Goal: Transaction & Acquisition: Purchase product/service

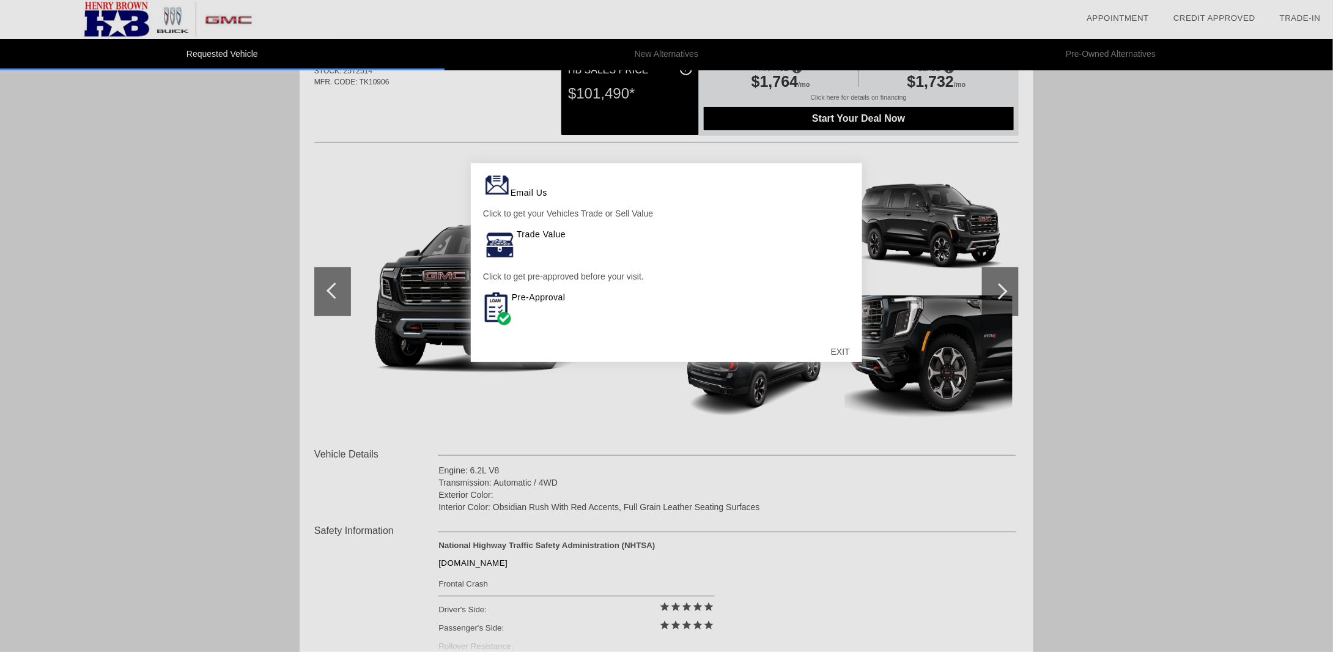
scroll to position [122, 0]
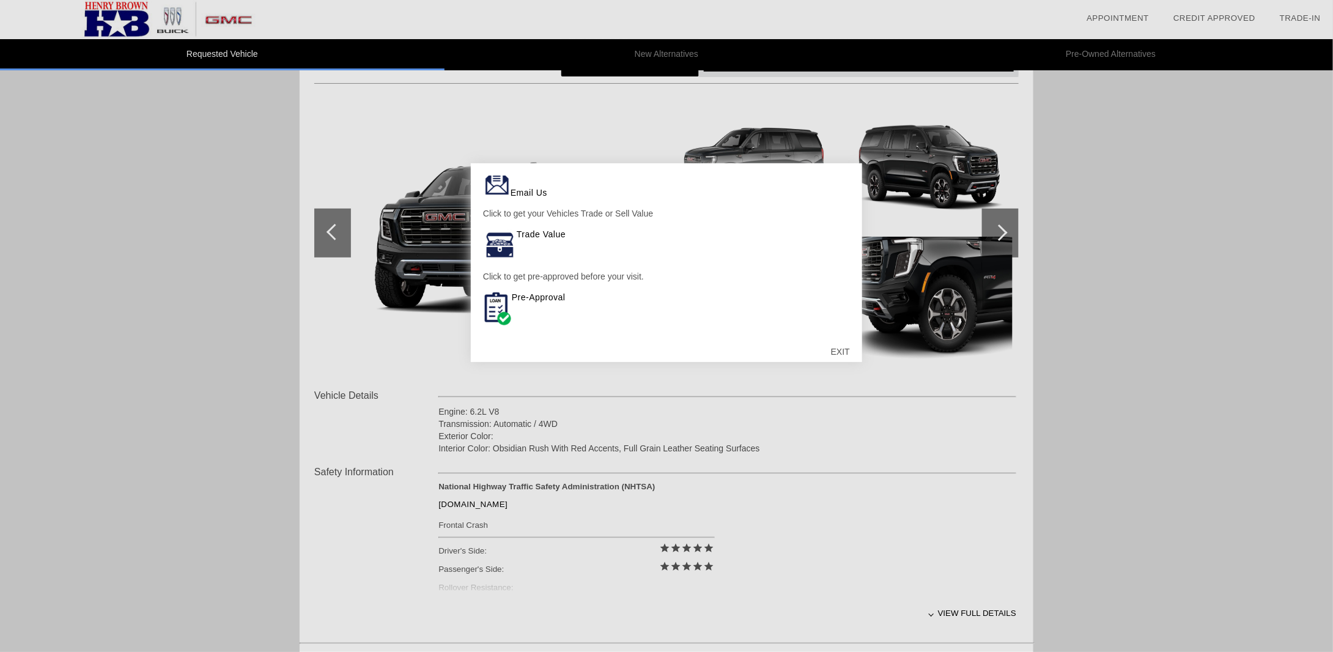
click at [844, 349] on div "EXIT" at bounding box center [840, 351] width 43 height 37
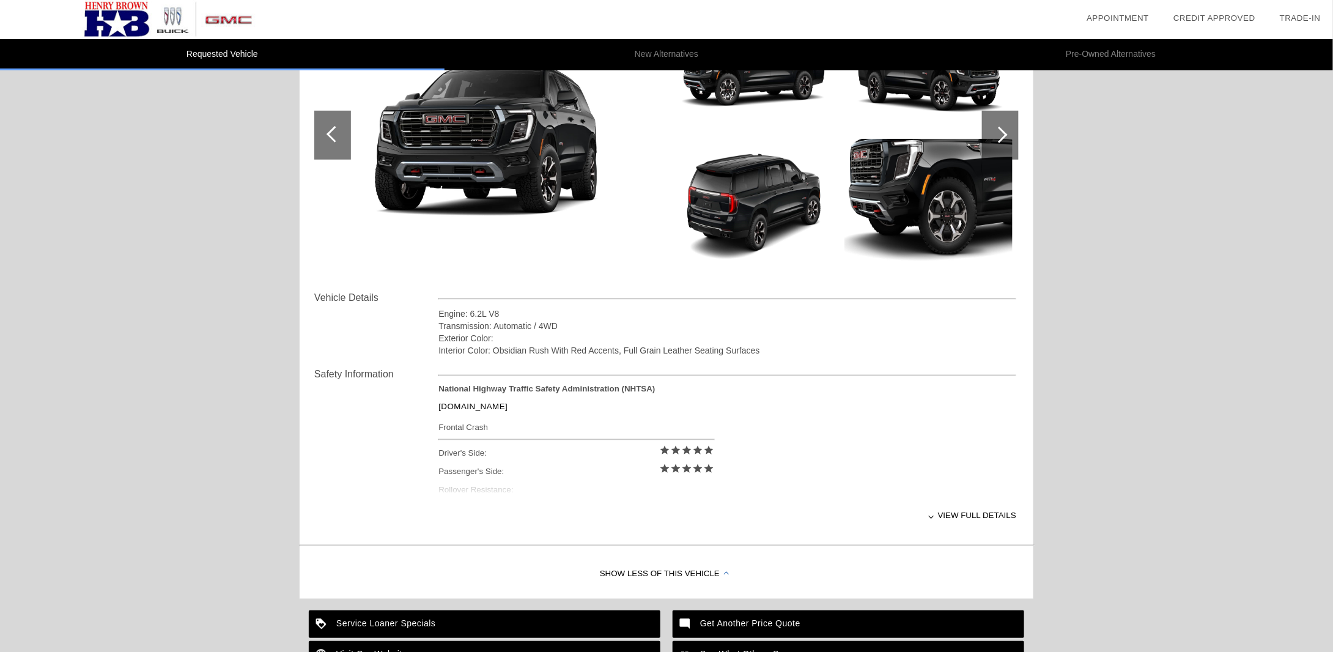
scroll to position [0, 0]
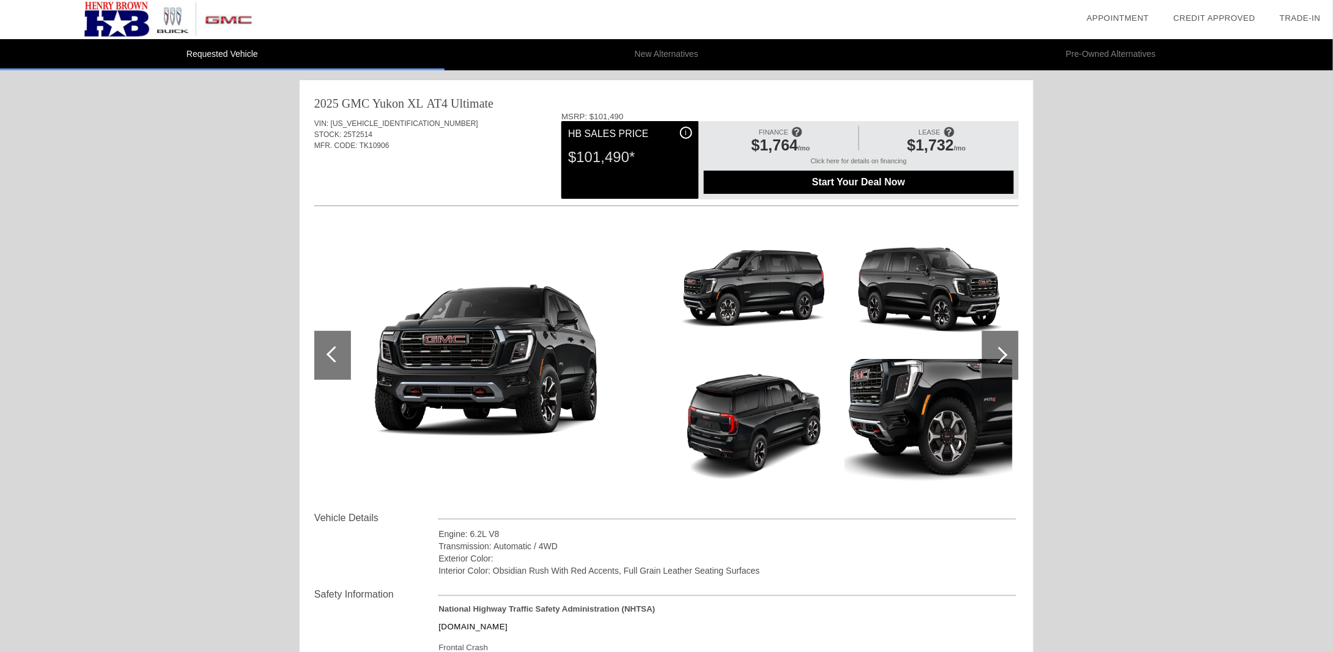
click at [860, 185] on span "Start Your Deal Now" at bounding box center [858, 182] width 279 height 11
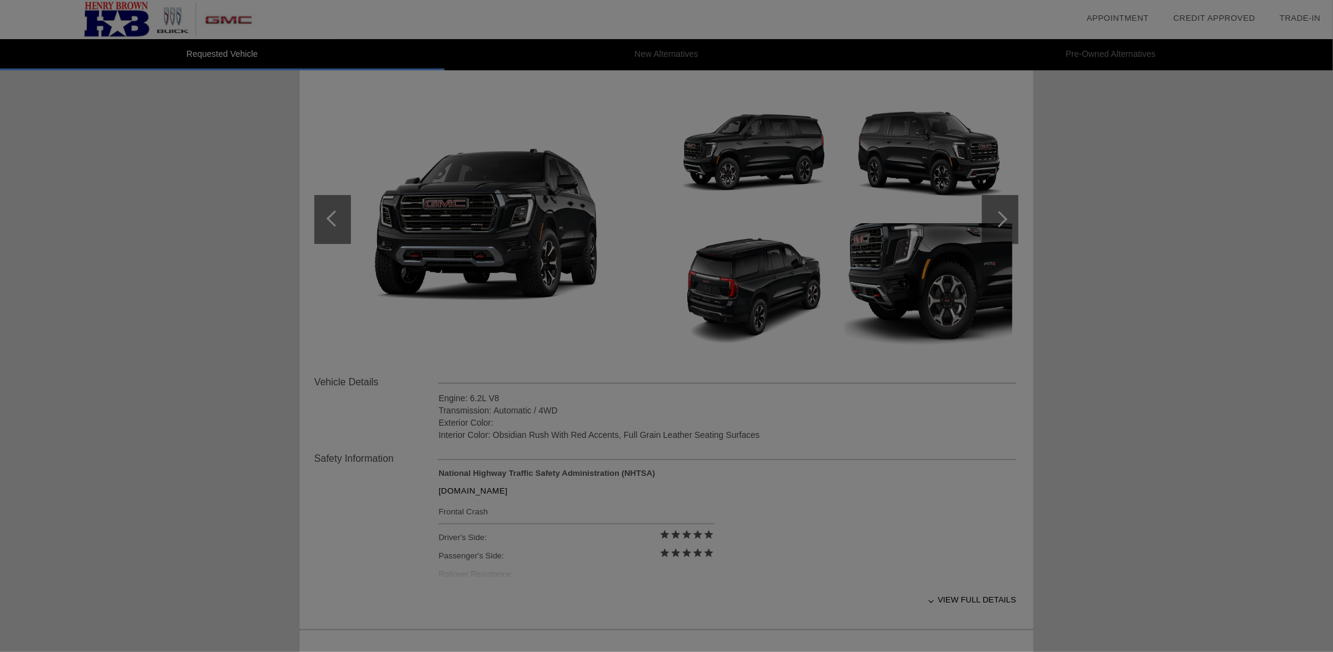
scroll to position [84, 0]
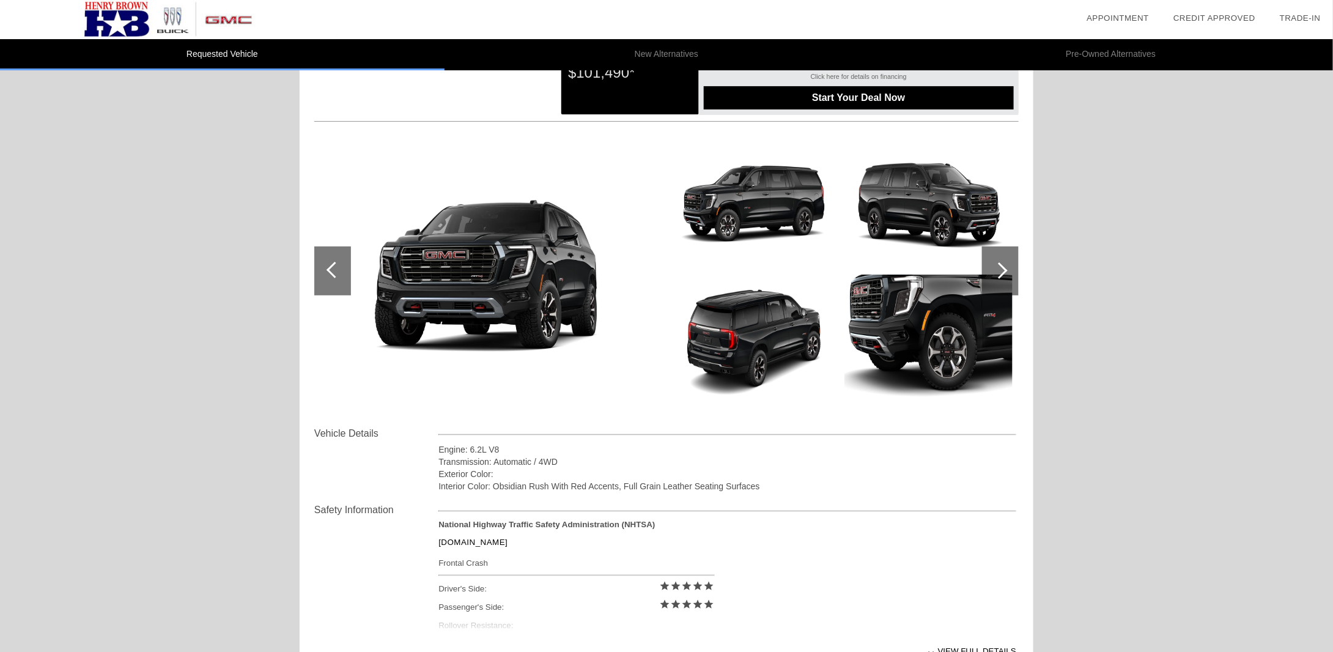
click at [1147, 311] on div "Requested Vehicle New Alternatives Pre-Owned Alternatives date_range Appointmen…" at bounding box center [666, 424] width 1333 height 1016
click at [1007, 270] on div at bounding box center [999, 270] width 17 height 17
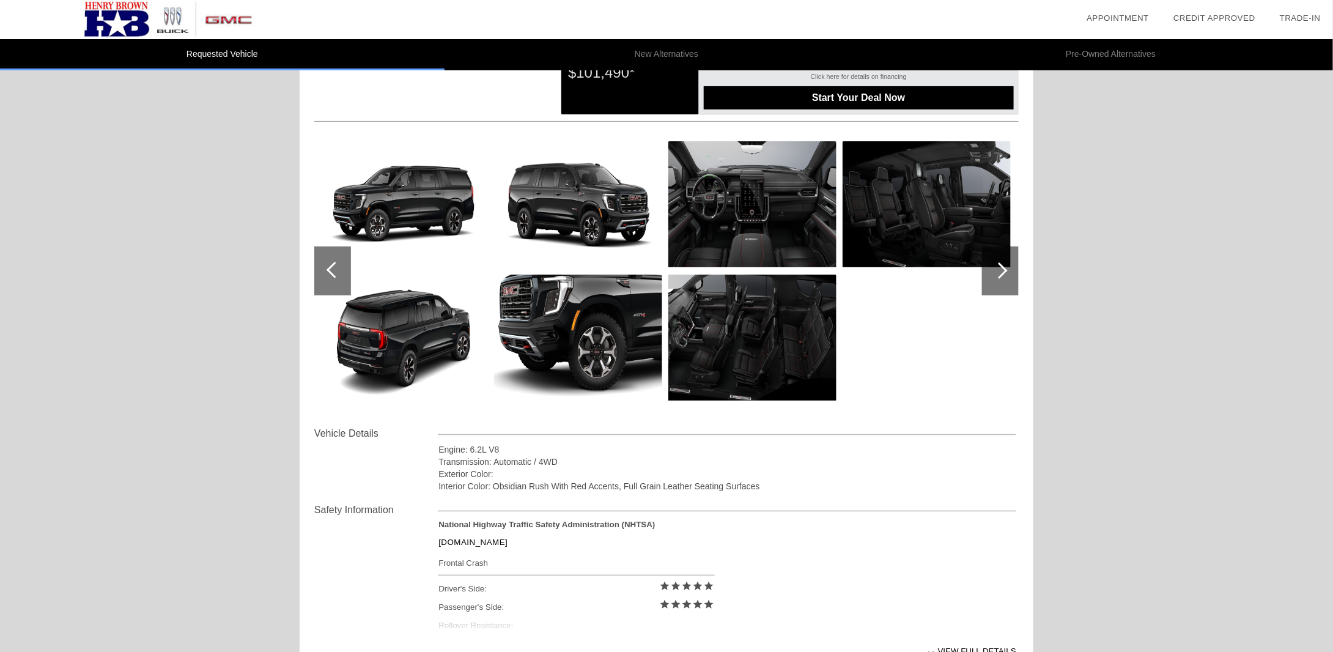
click at [1007, 270] on div at bounding box center [999, 270] width 17 height 17
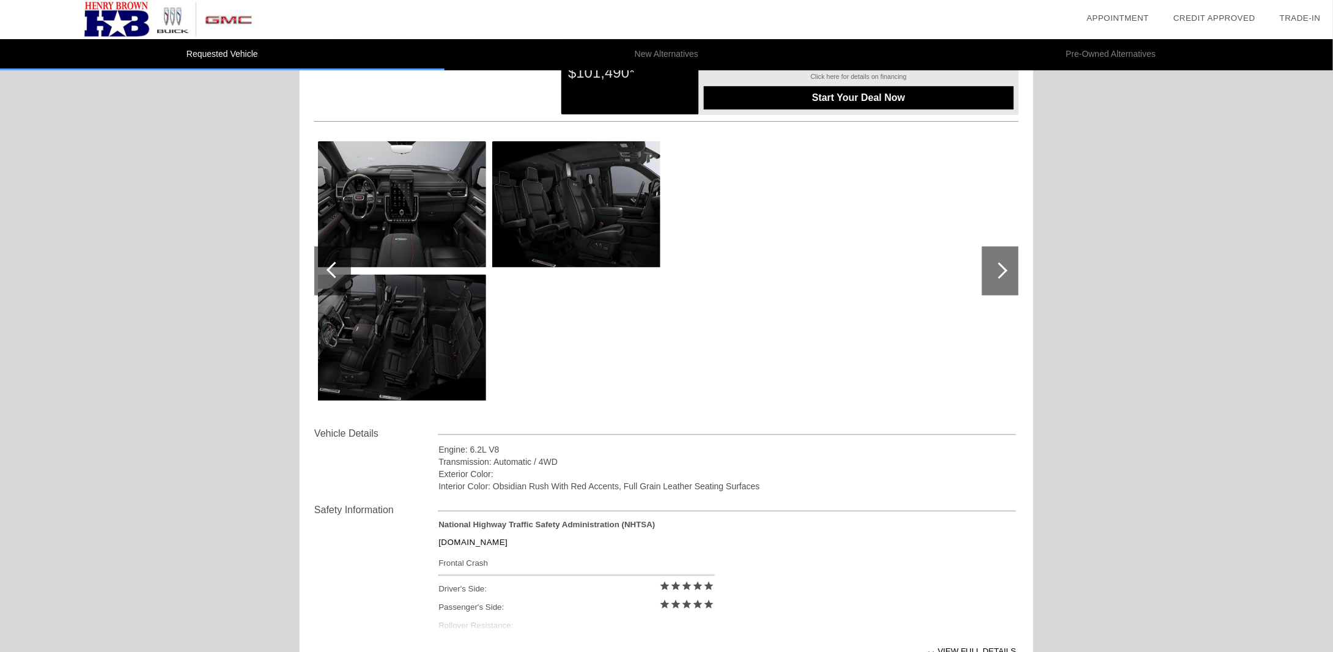
click at [1007, 270] on div at bounding box center [999, 270] width 17 height 17
click at [1095, 309] on div "Requested Vehicle New Alternatives Pre-Owned Alternatives date_range Appointmen…" at bounding box center [666, 424] width 1333 height 1016
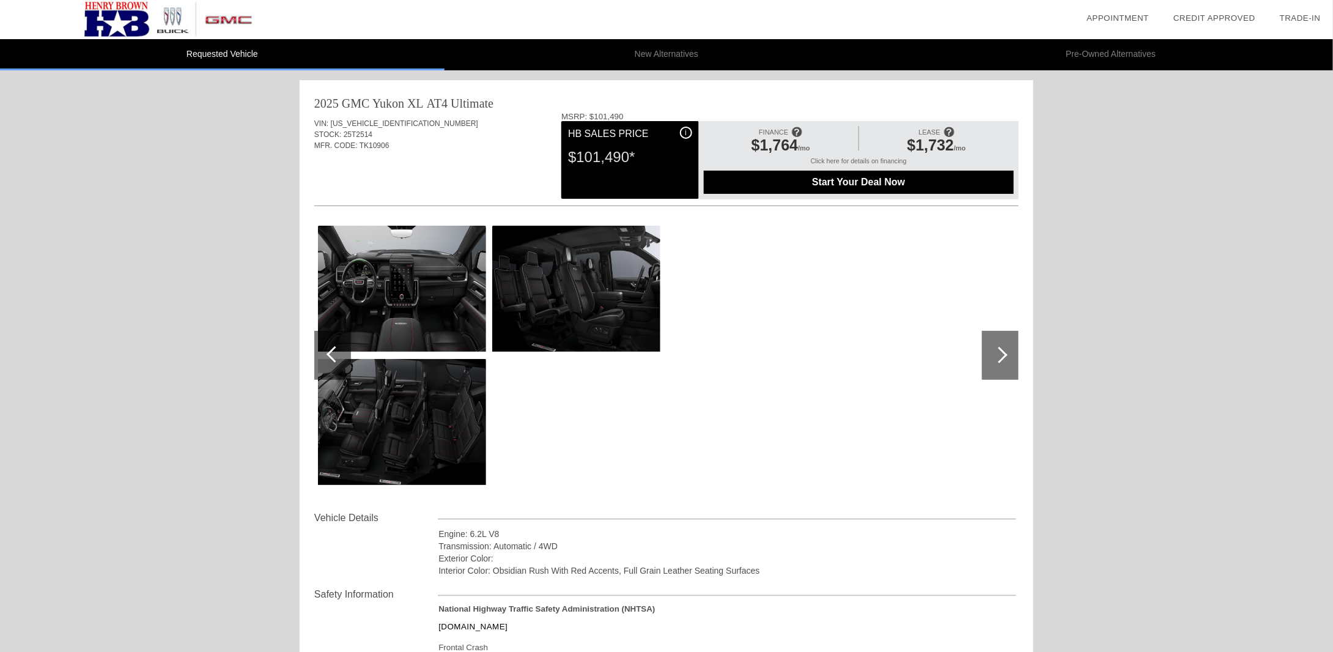
click at [658, 57] on li "New Alternatives" at bounding box center [667, 54] width 445 height 31
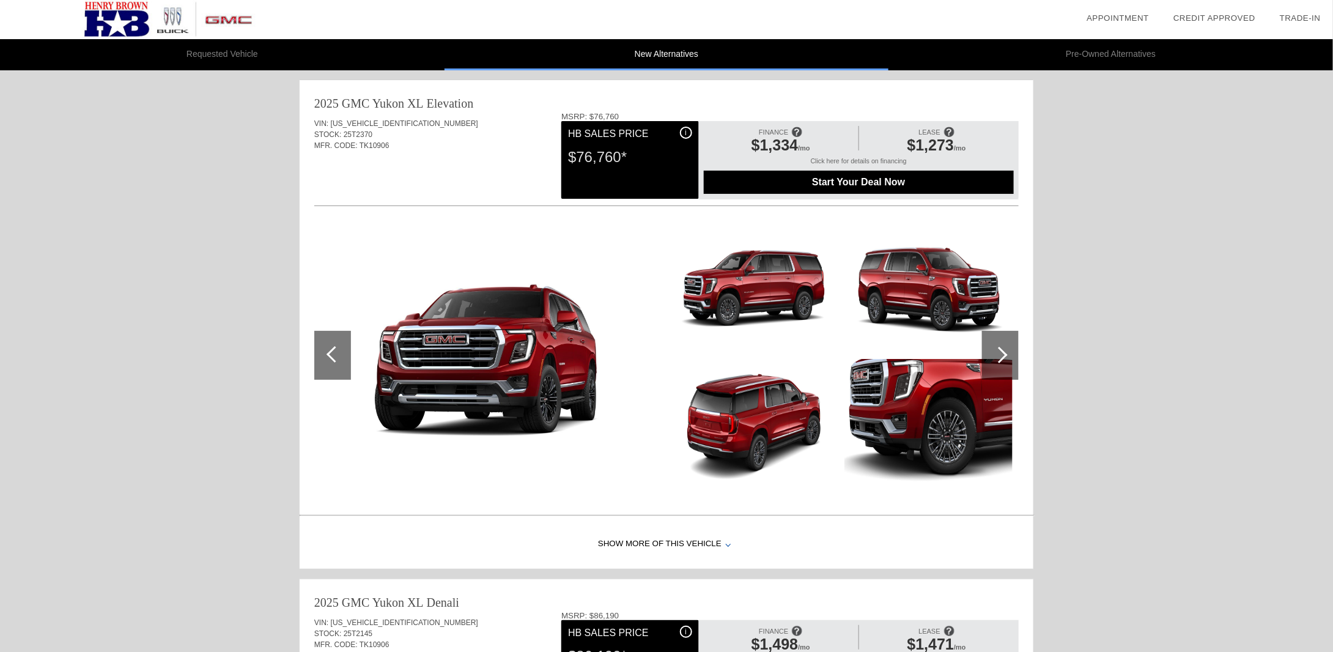
click at [268, 59] on li "Requested Vehicle" at bounding box center [222, 54] width 445 height 31
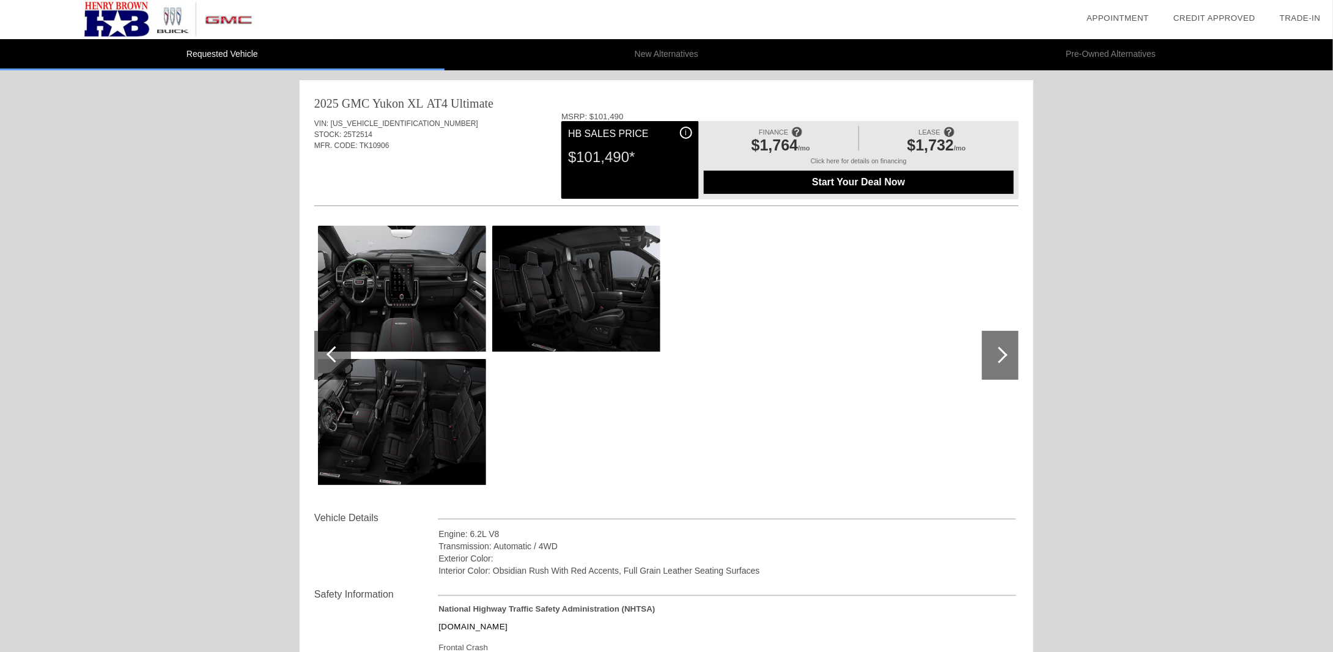
click at [649, 53] on li "New Alternatives" at bounding box center [667, 54] width 445 height 31
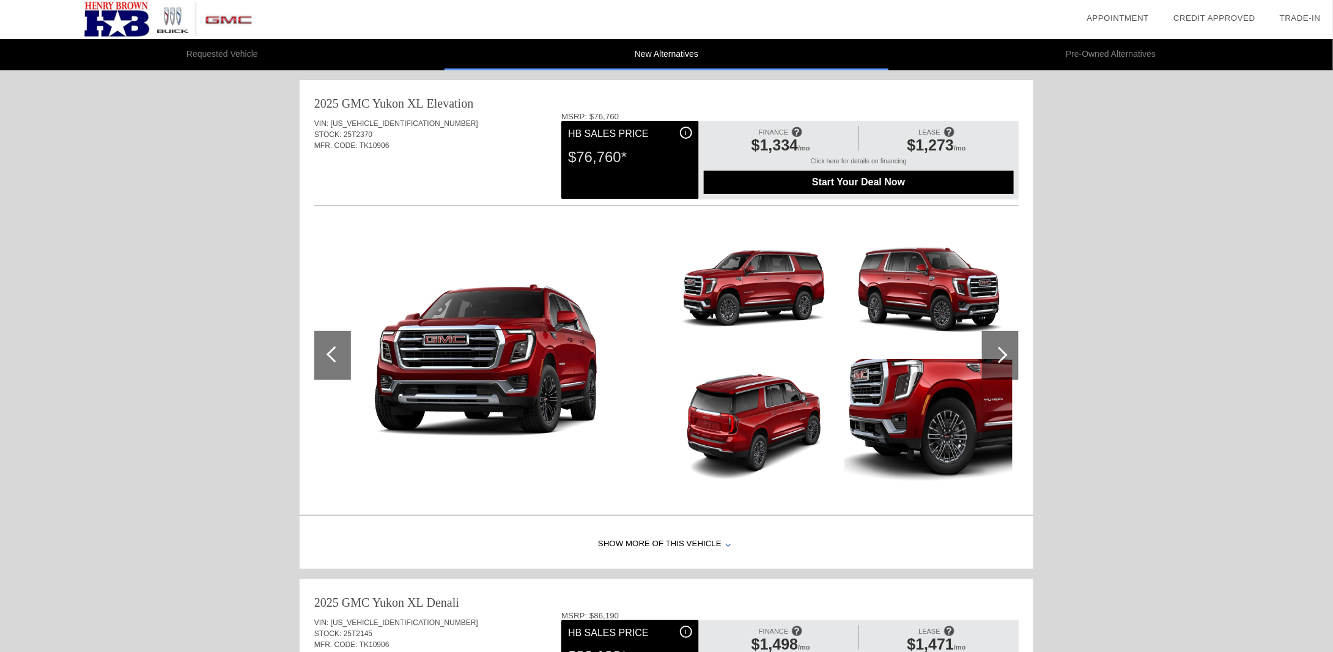
drag, startPoint x: 1011, startPoint y: 48, endPoint x: 1021, endPoint y: 48, distance: 10.4
click at [1011, 48] on li "Pre-Owned Alternatives" at bounding box center [1111, 54] width 445 height 31
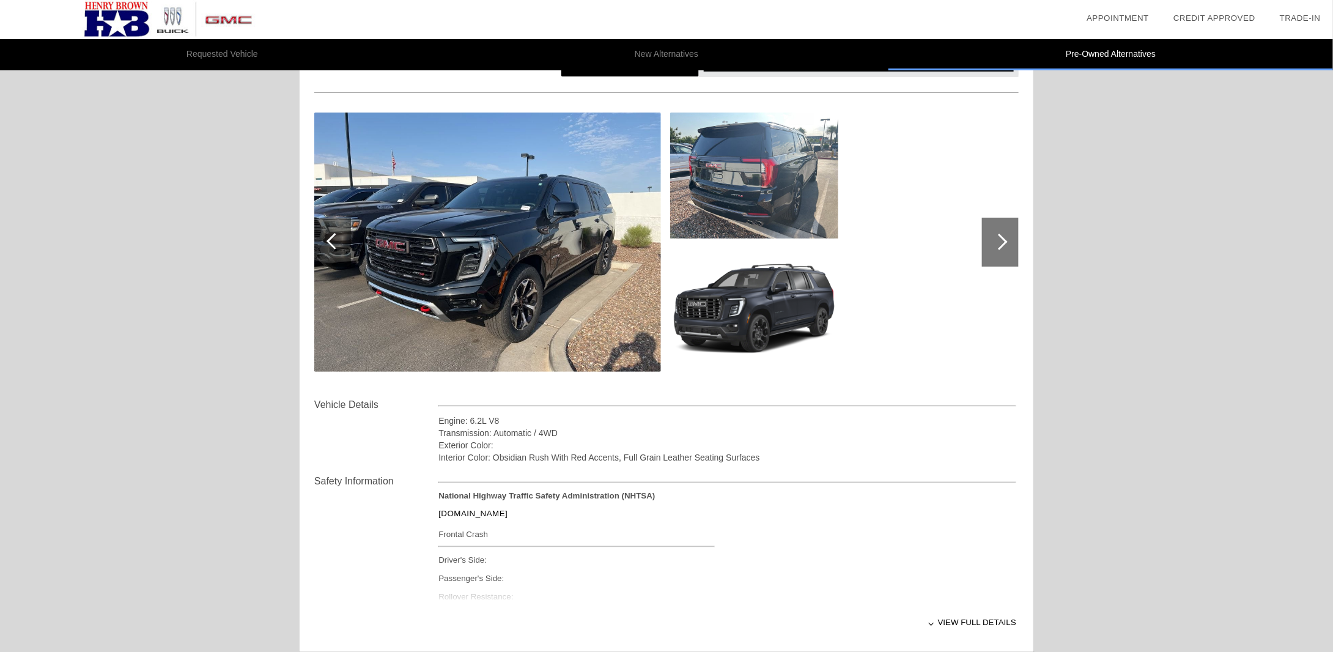
scroll to position [122, 0]
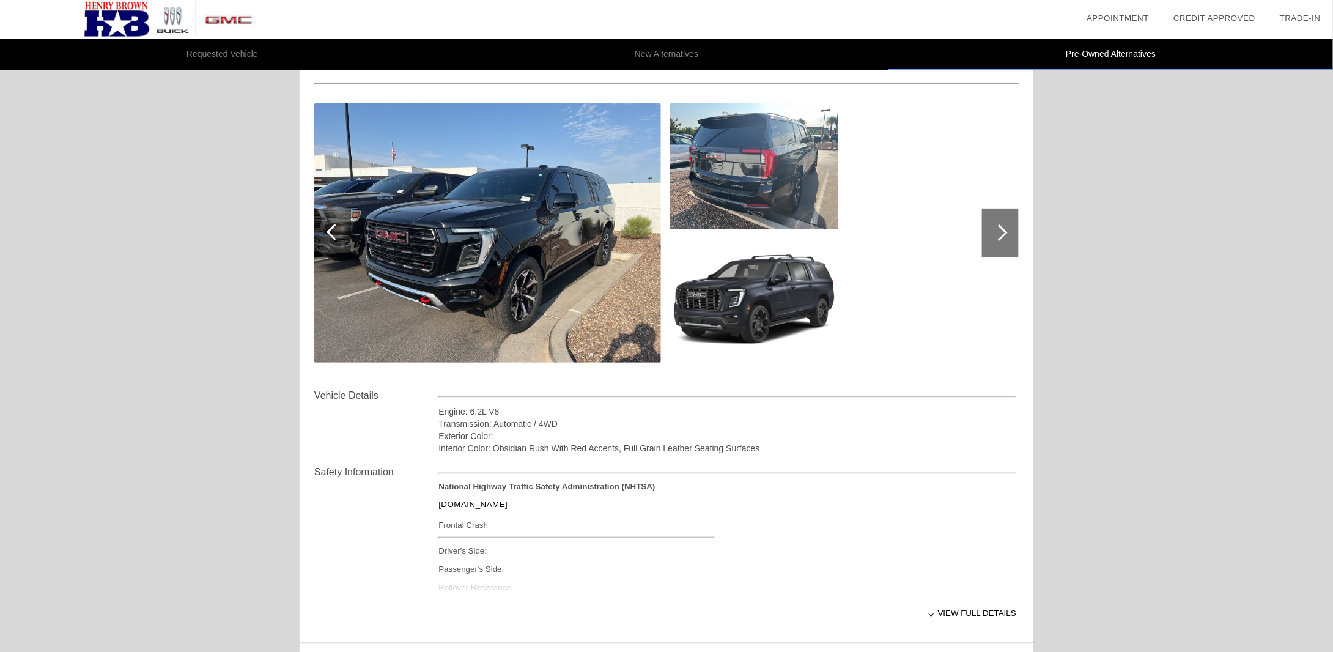
click at [623, 277] on img at bounding box center [487, 232] width 347 height 259
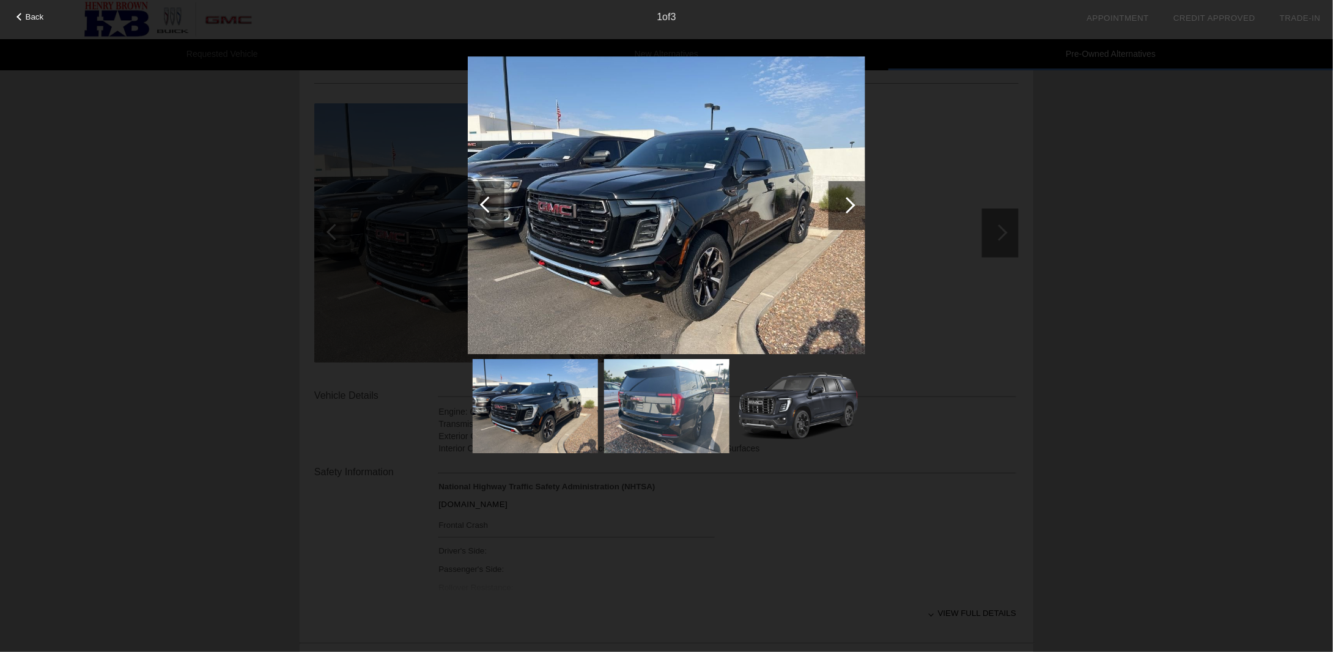
click at [844, 198] on div at bounding box center [847, 205] width 37 height 49
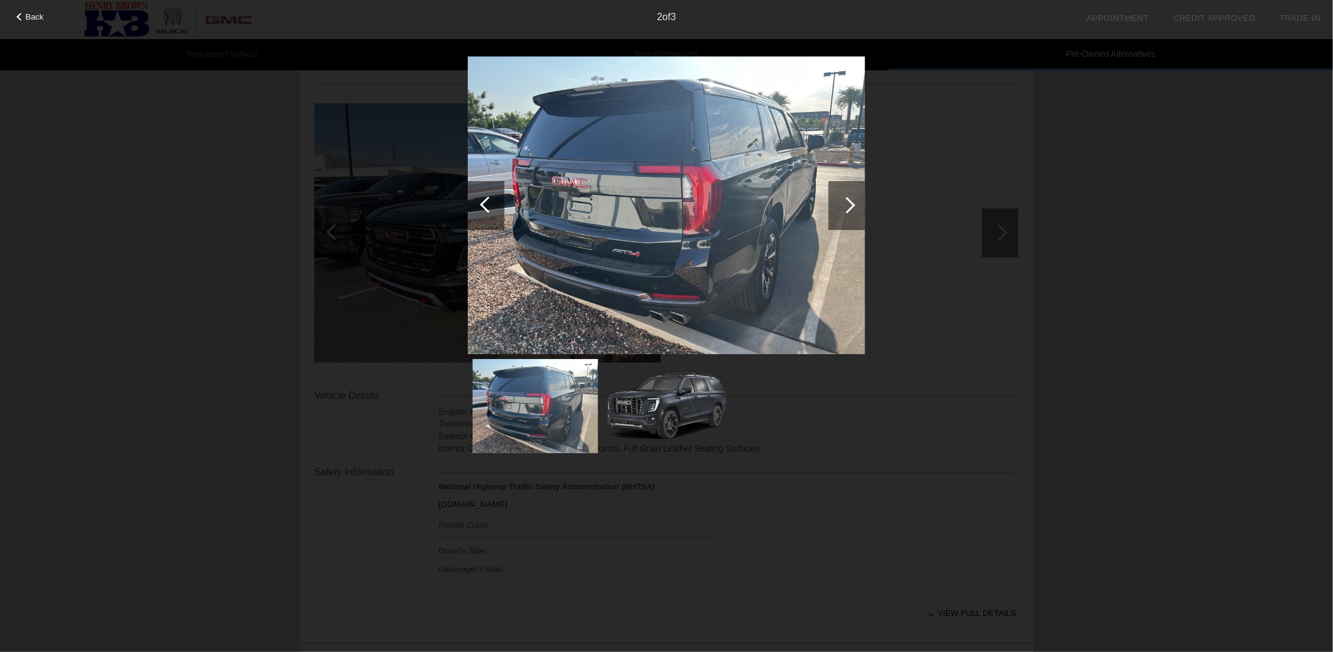
click at [844, 198] on div at bounding box center [847, 205] width 37 height 49
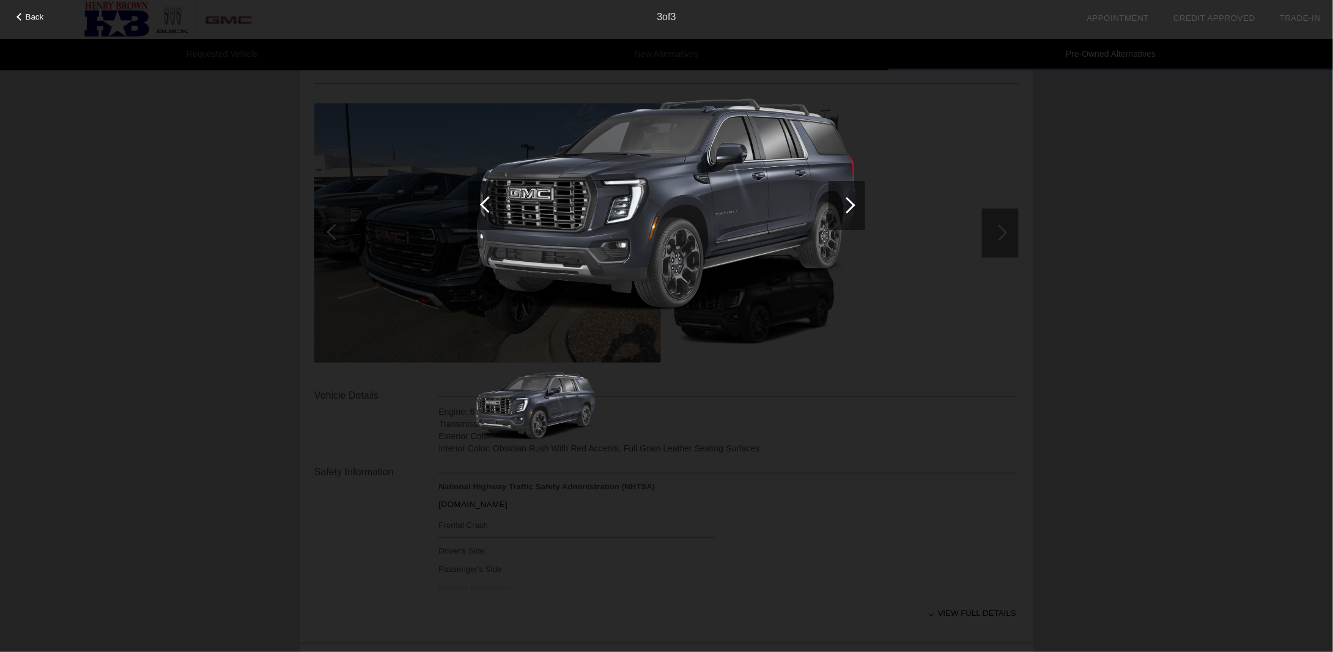
click at [844, 198] on div at bounding box center [847, 205] width 37 height 49
click at [1126, 250] on div "Back 3 of 3" at bounding box center [666, 326] width 1333 height 652
drag, startPoint x: 1018, startPoint y: 231, endPoint x: 1031, endPoint y: 215, distance: 20.9
click at [1016, 226] on div "Back 3 of 3" at bounding box center [666, 326] width 1333 height 652
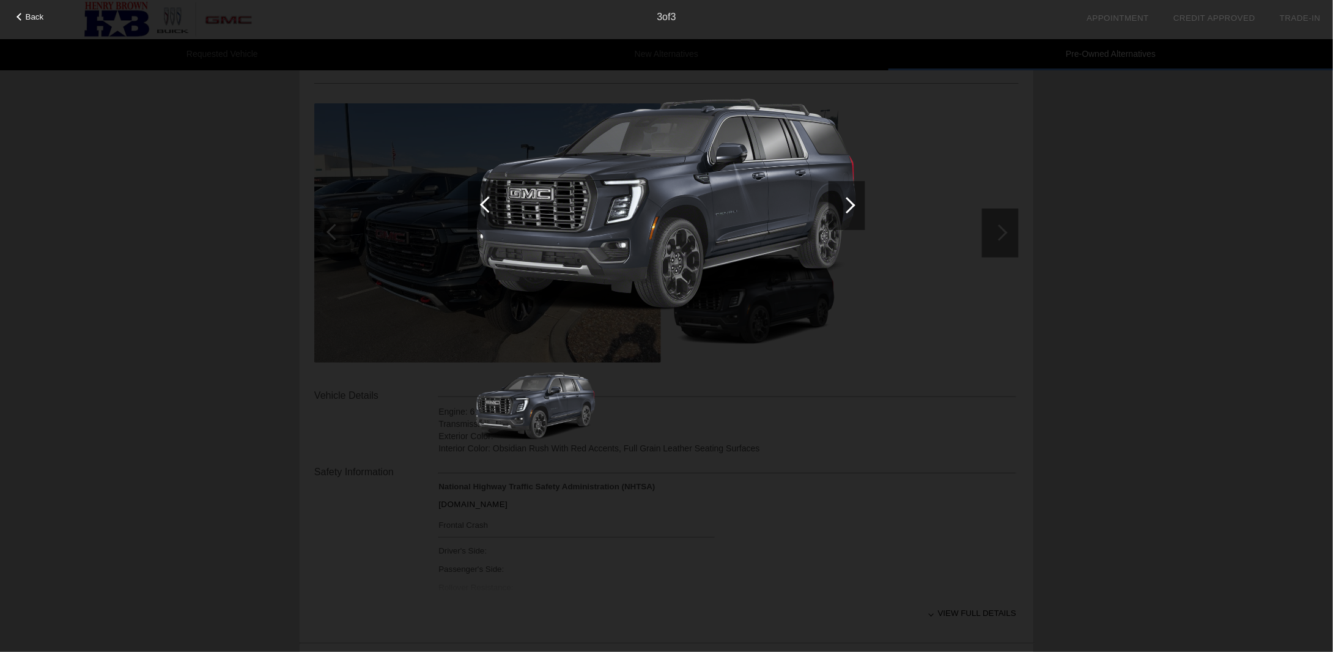
click at [35, 17] on span "Back" at bounding box center [35, 16] width 18 height 9
